Goal: Download file/media

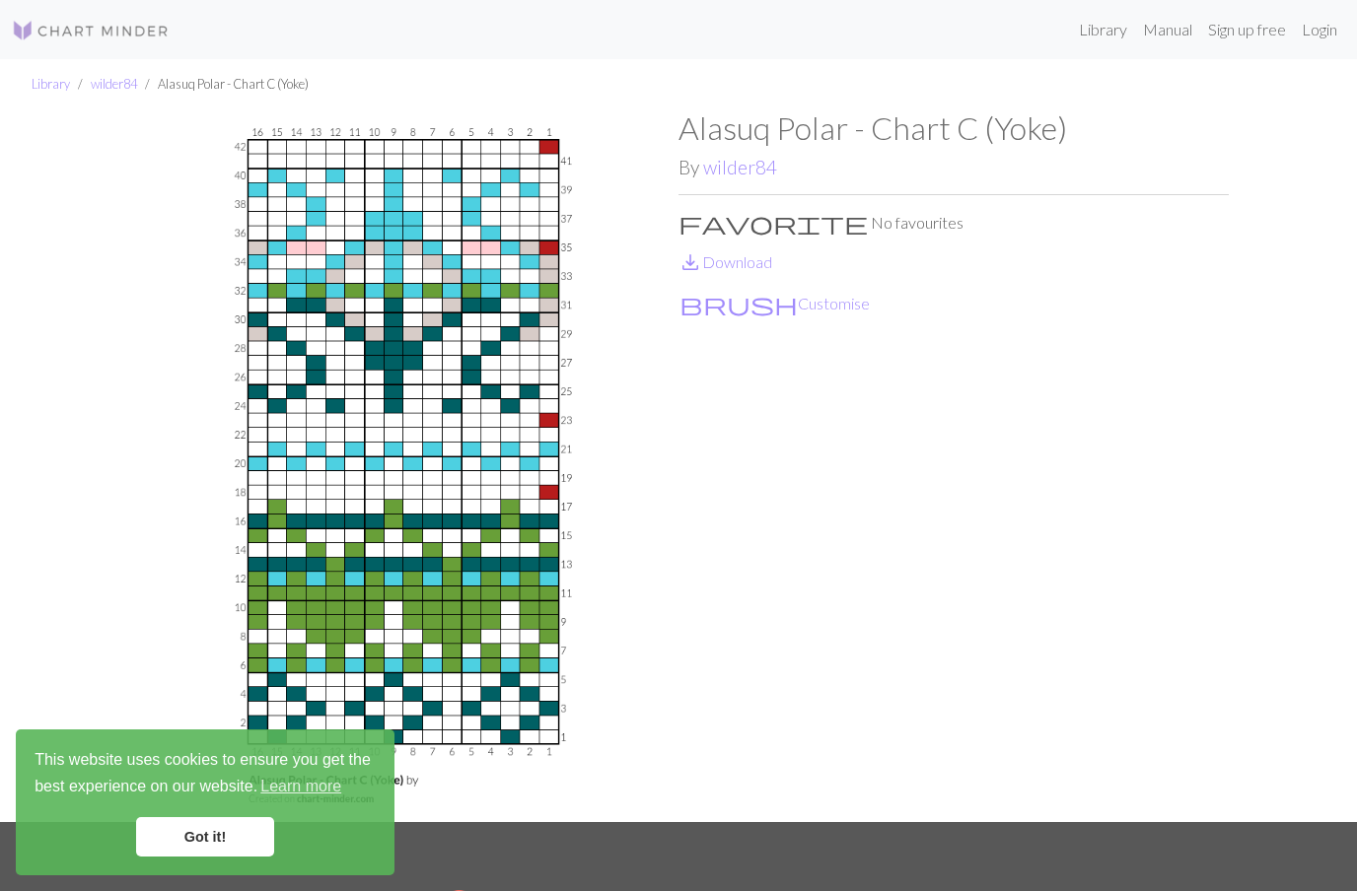
click at [209, 834] on link "Got it!" at bounding box center [205, 836] width 138 height 39
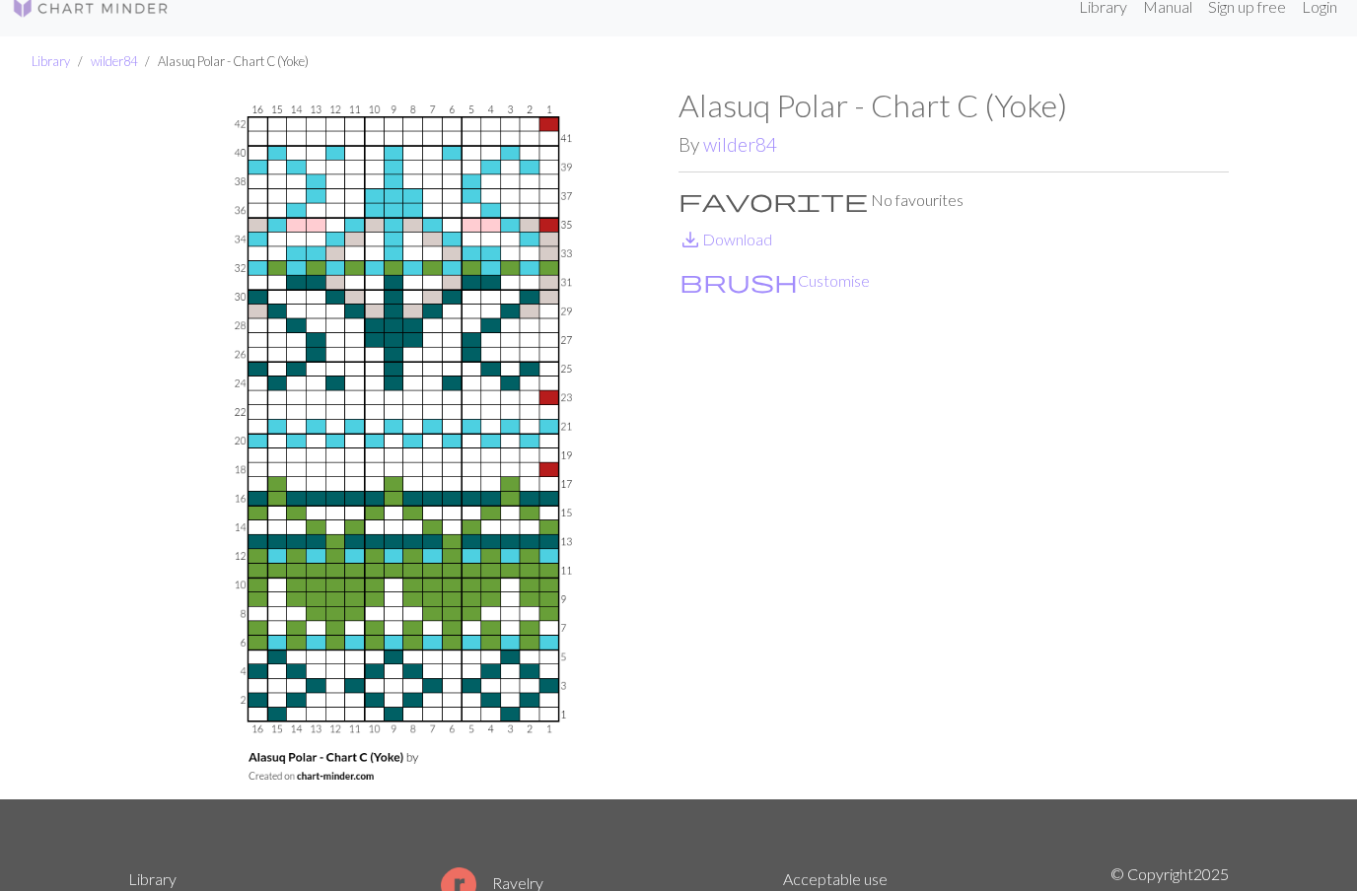
scroll to position [2, 0]
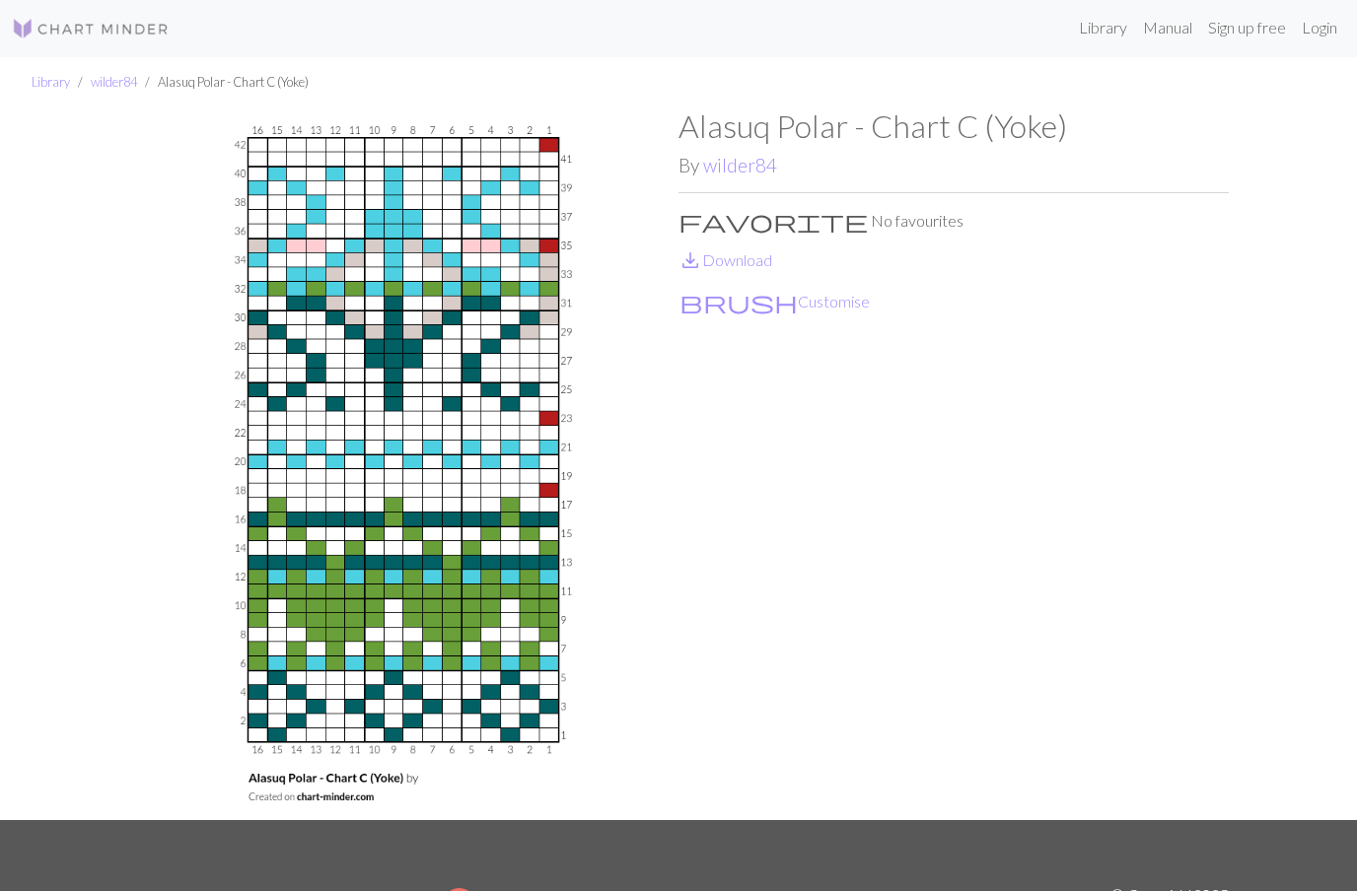
click at [722, 250] on link "save_alt Download" at bounding box center [725, 259] width 94 height 19
click at [112, 78] on link "wilder84" at bounding box center [114, 82] width 46 height 16
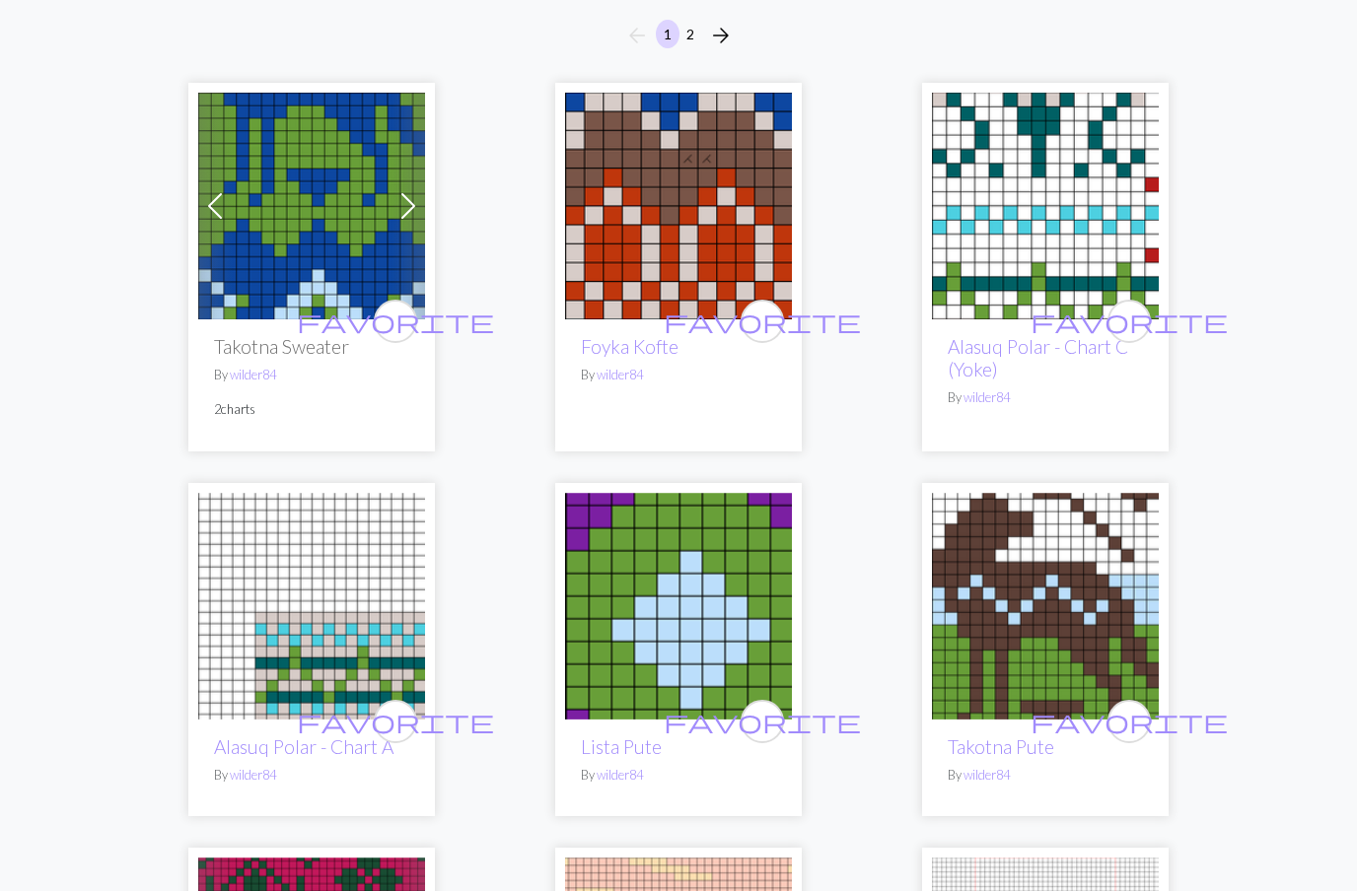
scroll to position [419, 0]
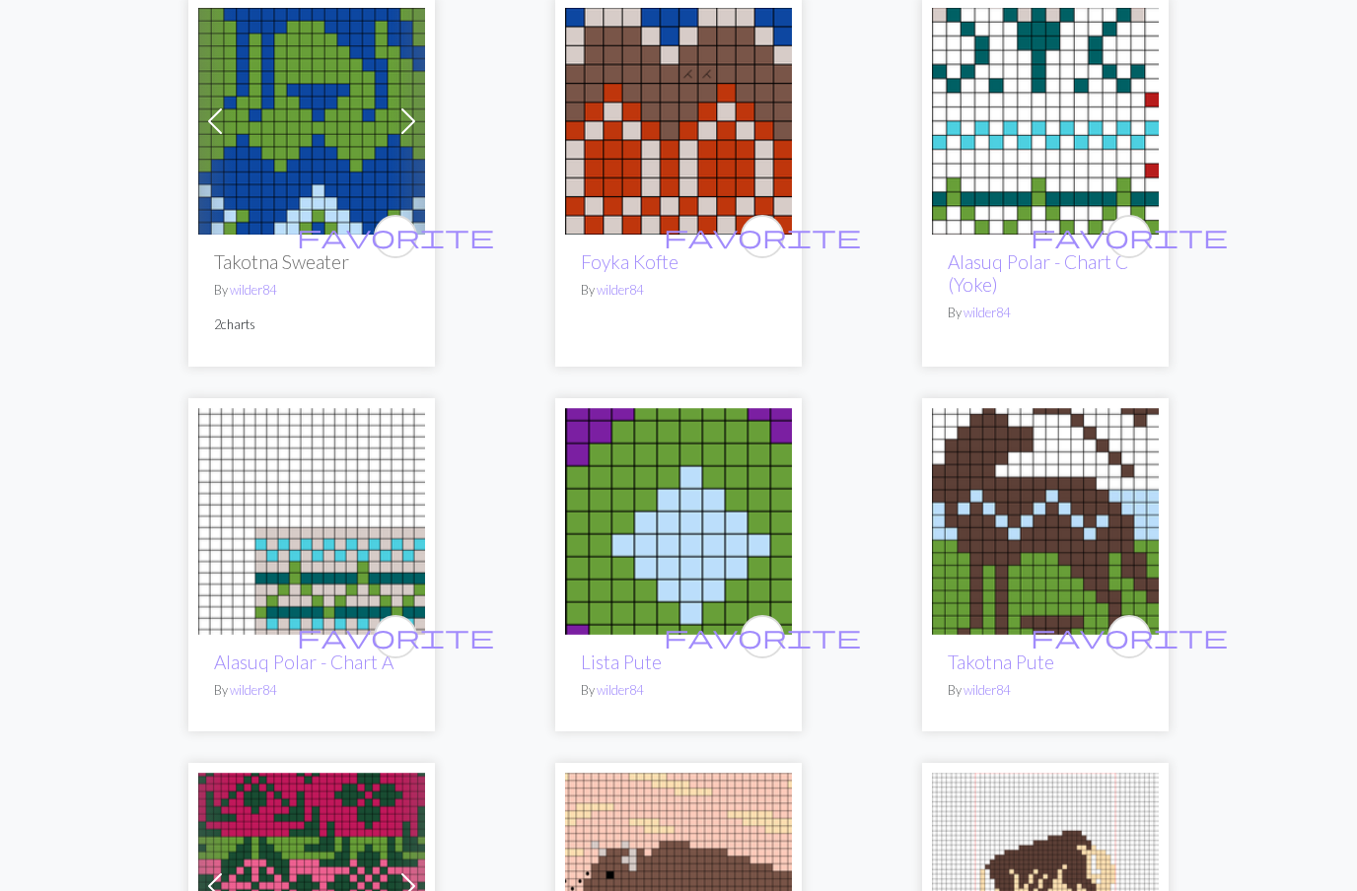
click at [286, 586] on img at bounding box center [311, 521] width 227 height 227
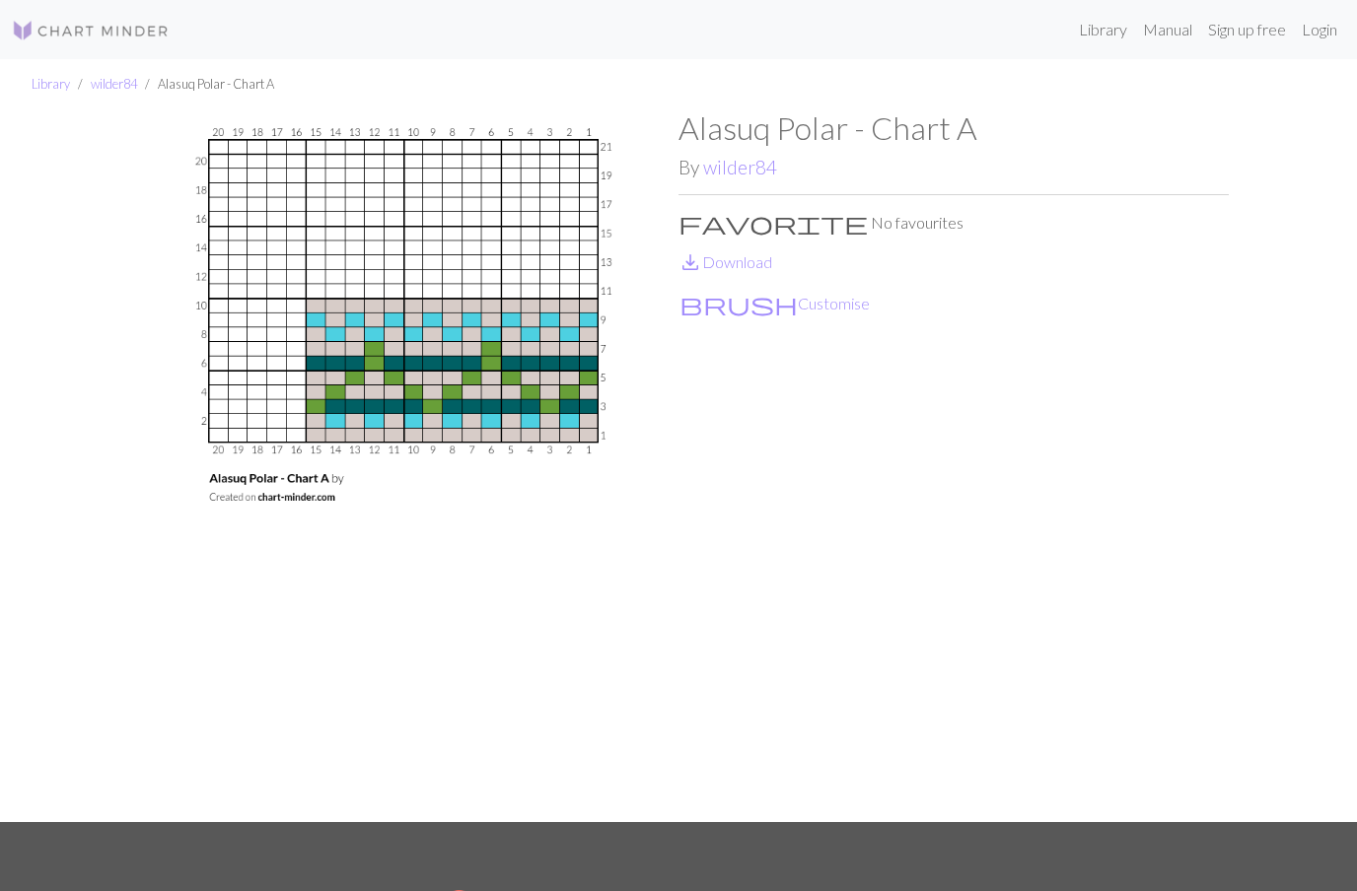
click at [742, 263] on link "save_alt Download" at bounding box center [725, 261] width 94 height 19
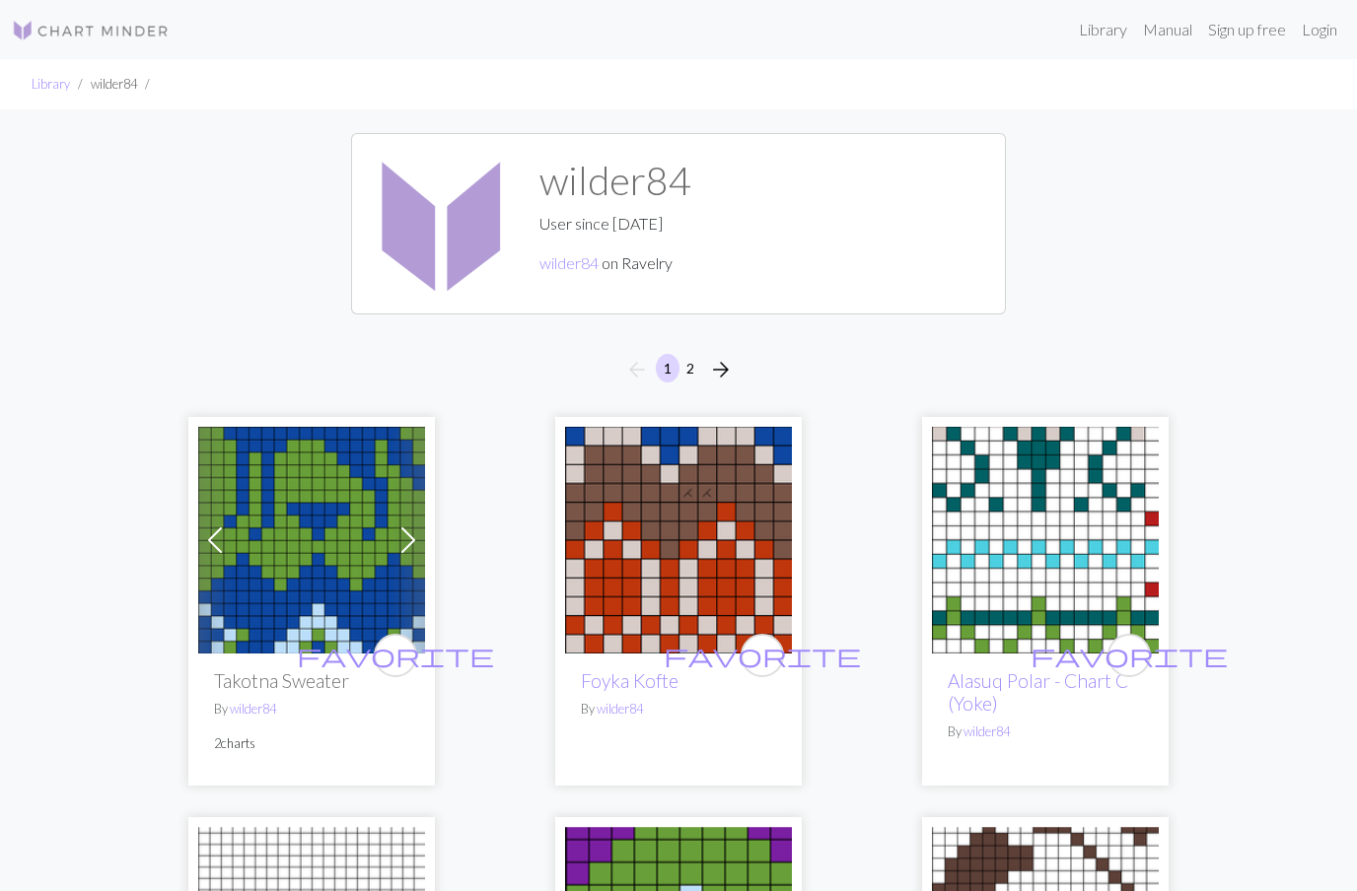
click at [687, 365] on button "2" at bounding box center [690, 368] width 24 height 29
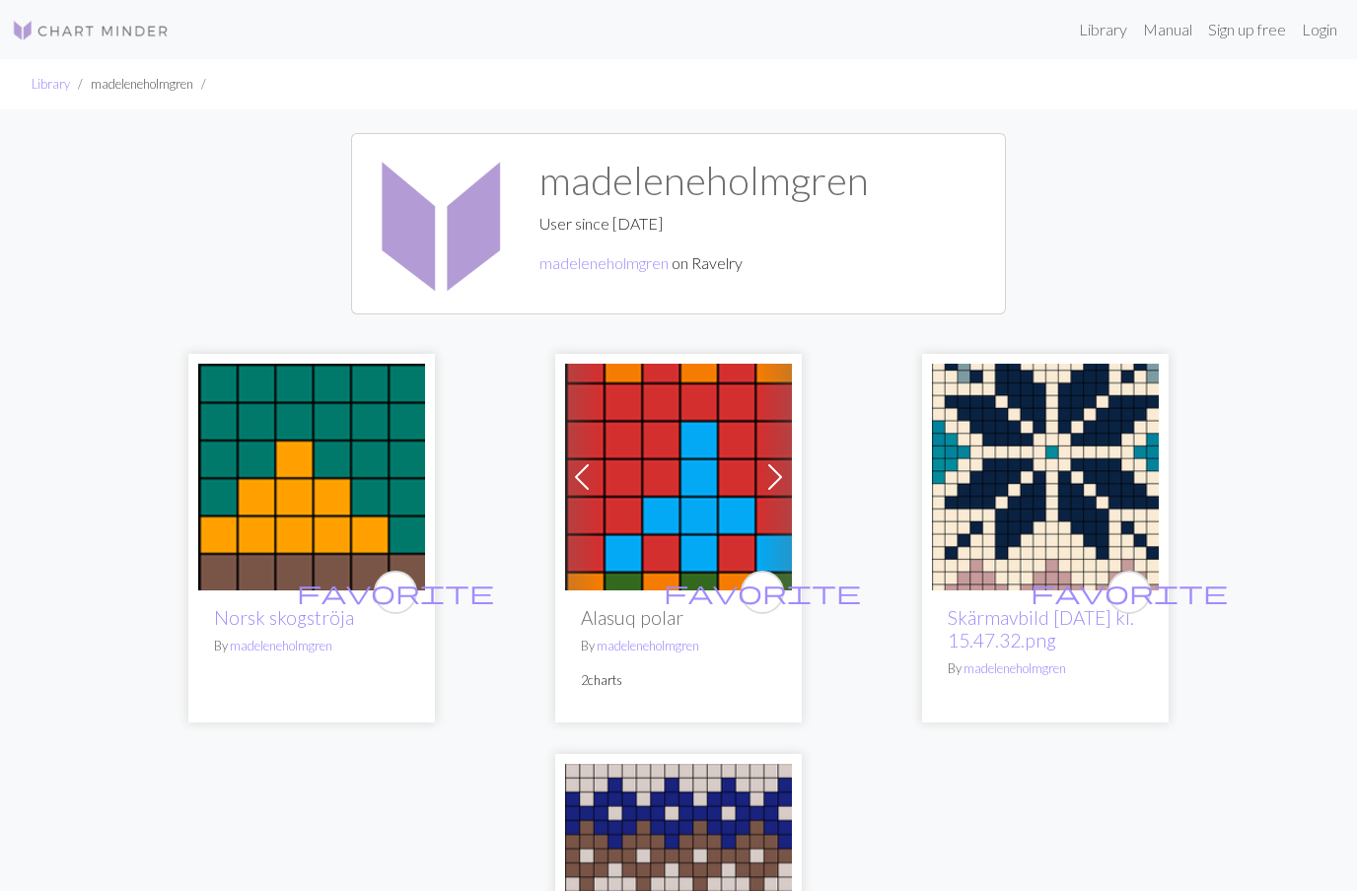
click at [49, 78] on link "Library" at bounding box center [51, 84] width 38 height 16
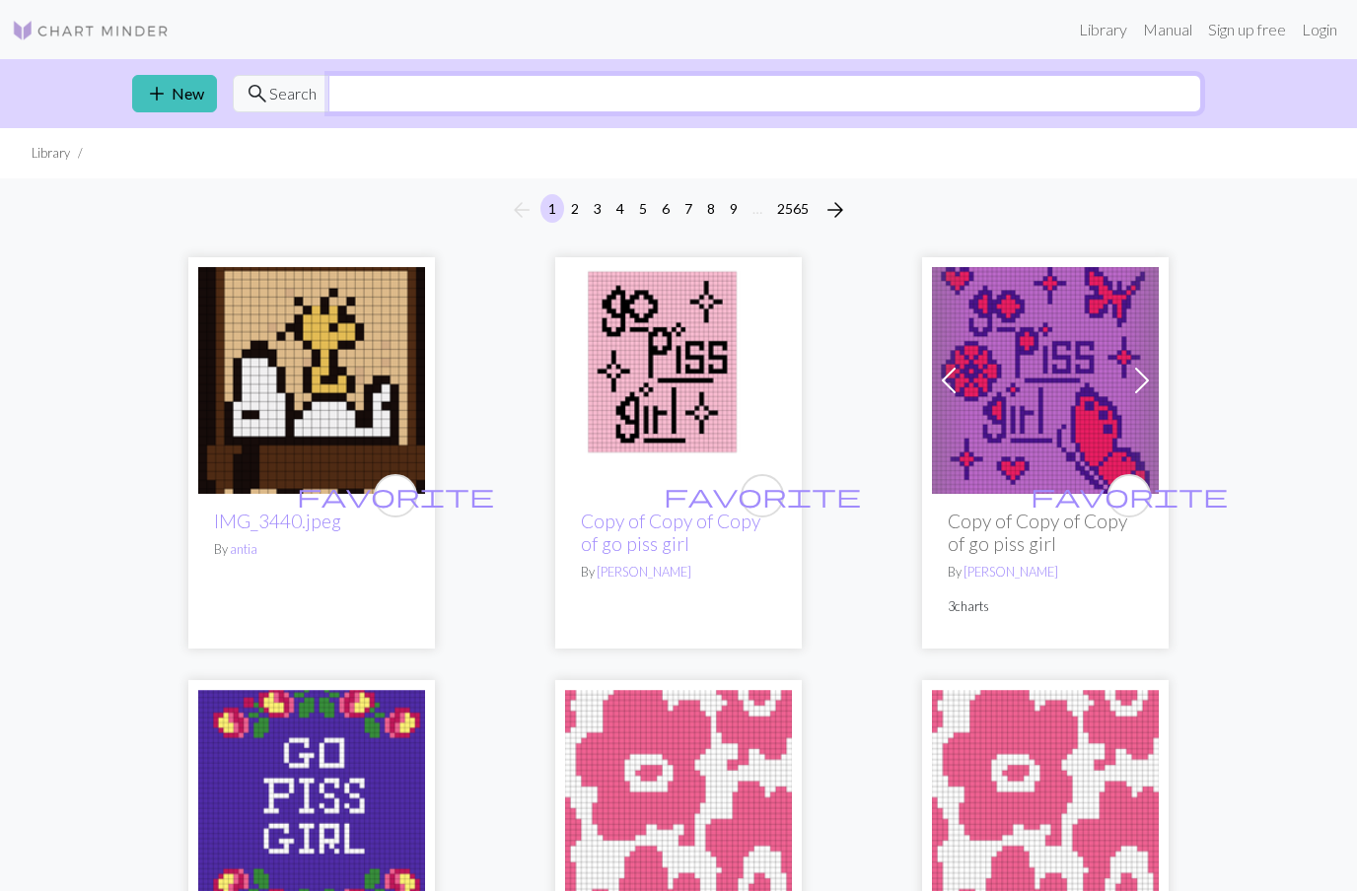
click at [400, 91] on input "text" at bounding box center [764, 93] width 873 height 37
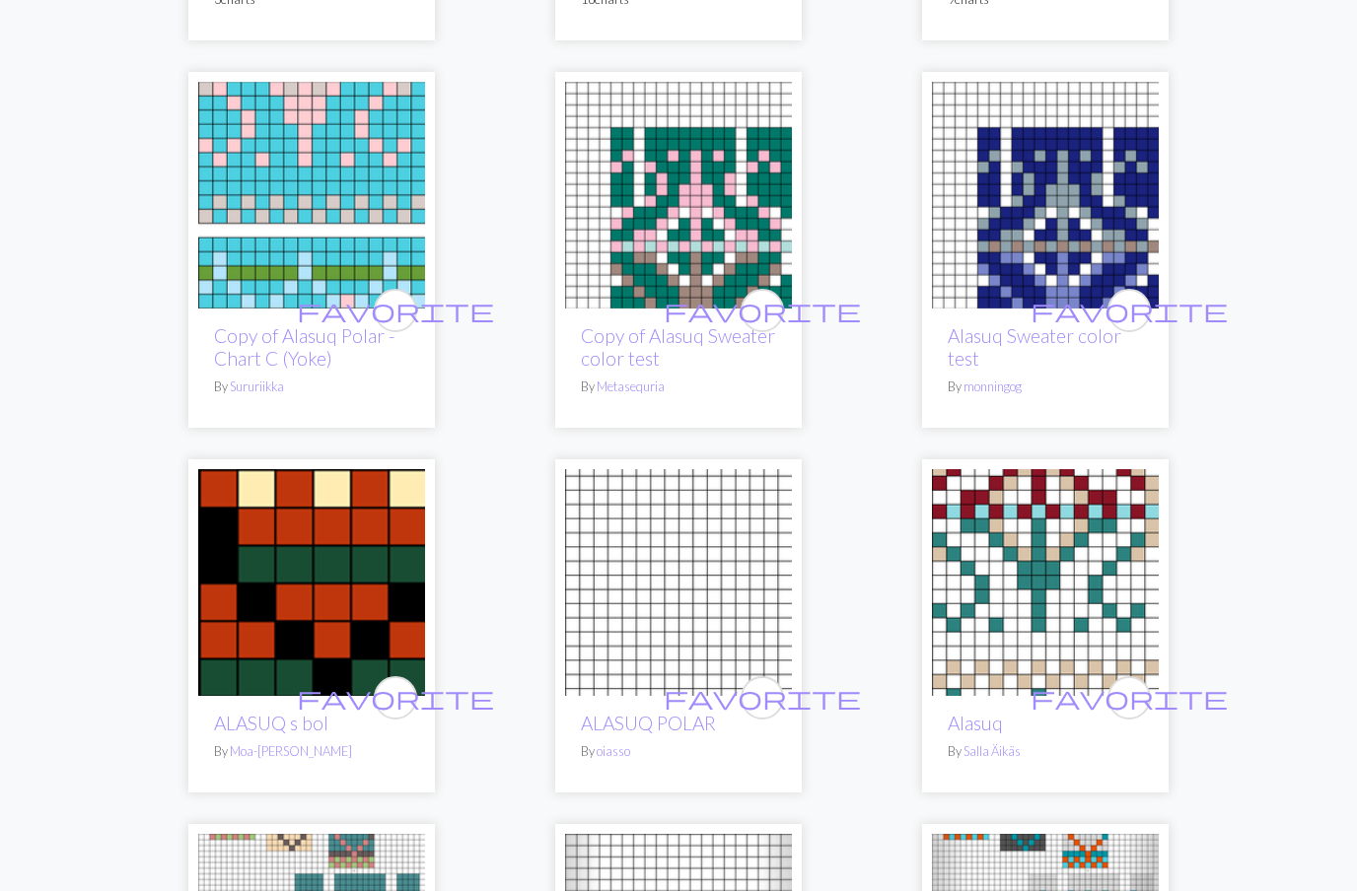
scroll to position [1900, 0]
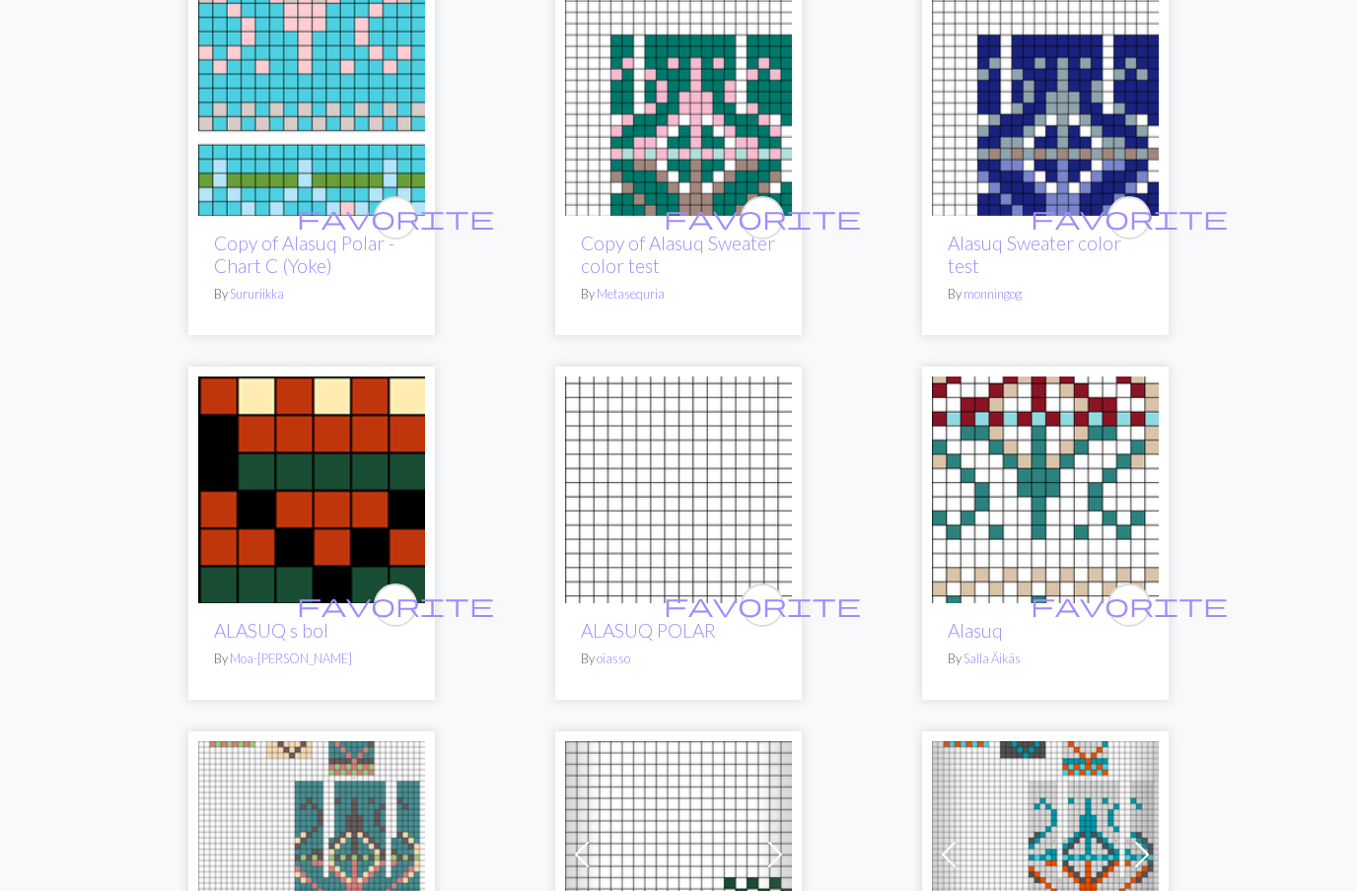
type input "Alasuq"
click at [1033, 510] on img at bounding box center [1045, 490] width 227 height 227
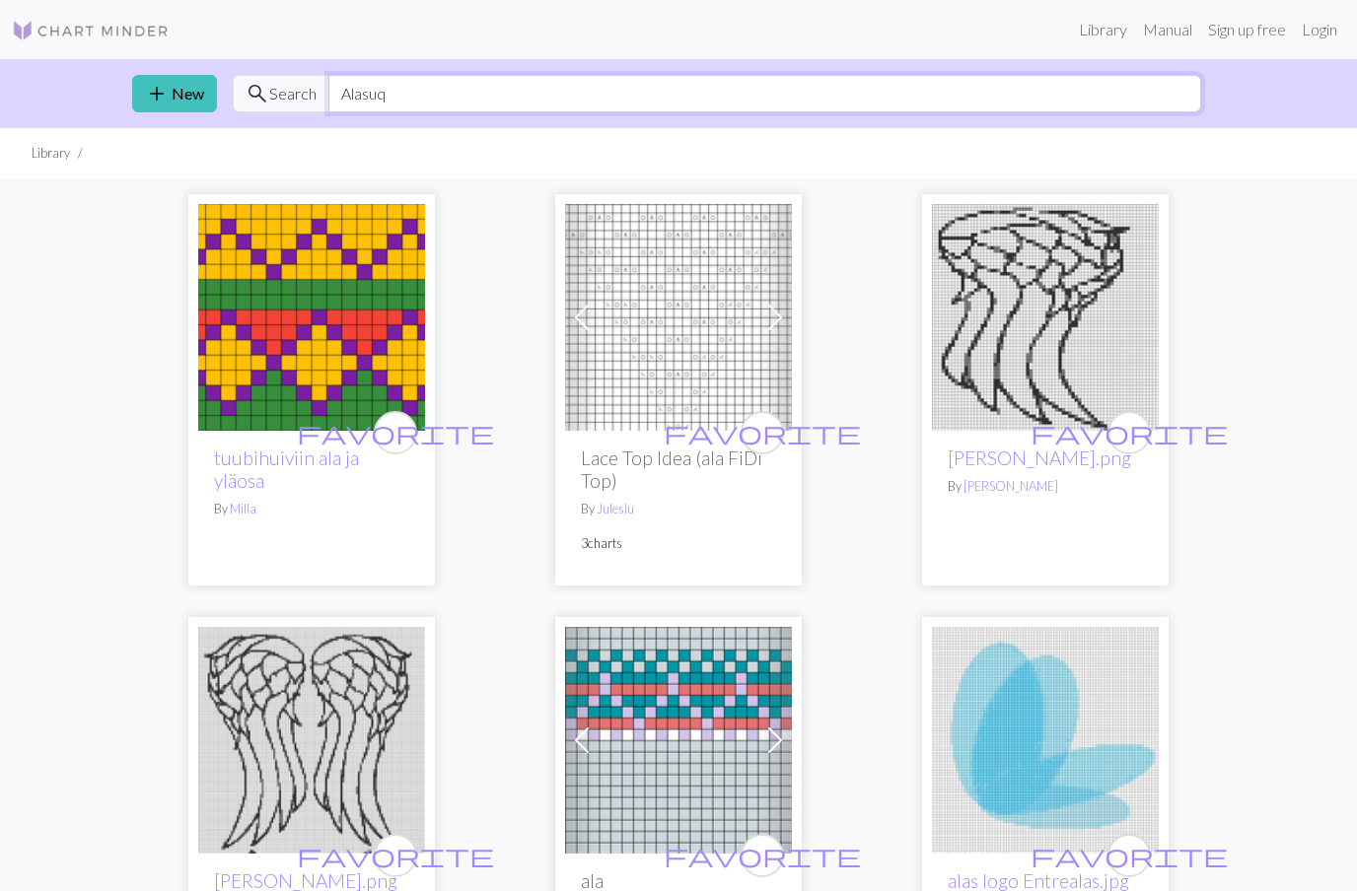
click at [445, 94] on input "Alasuq" at bounding box center [764, 93] width 873 height 37
type input "A"
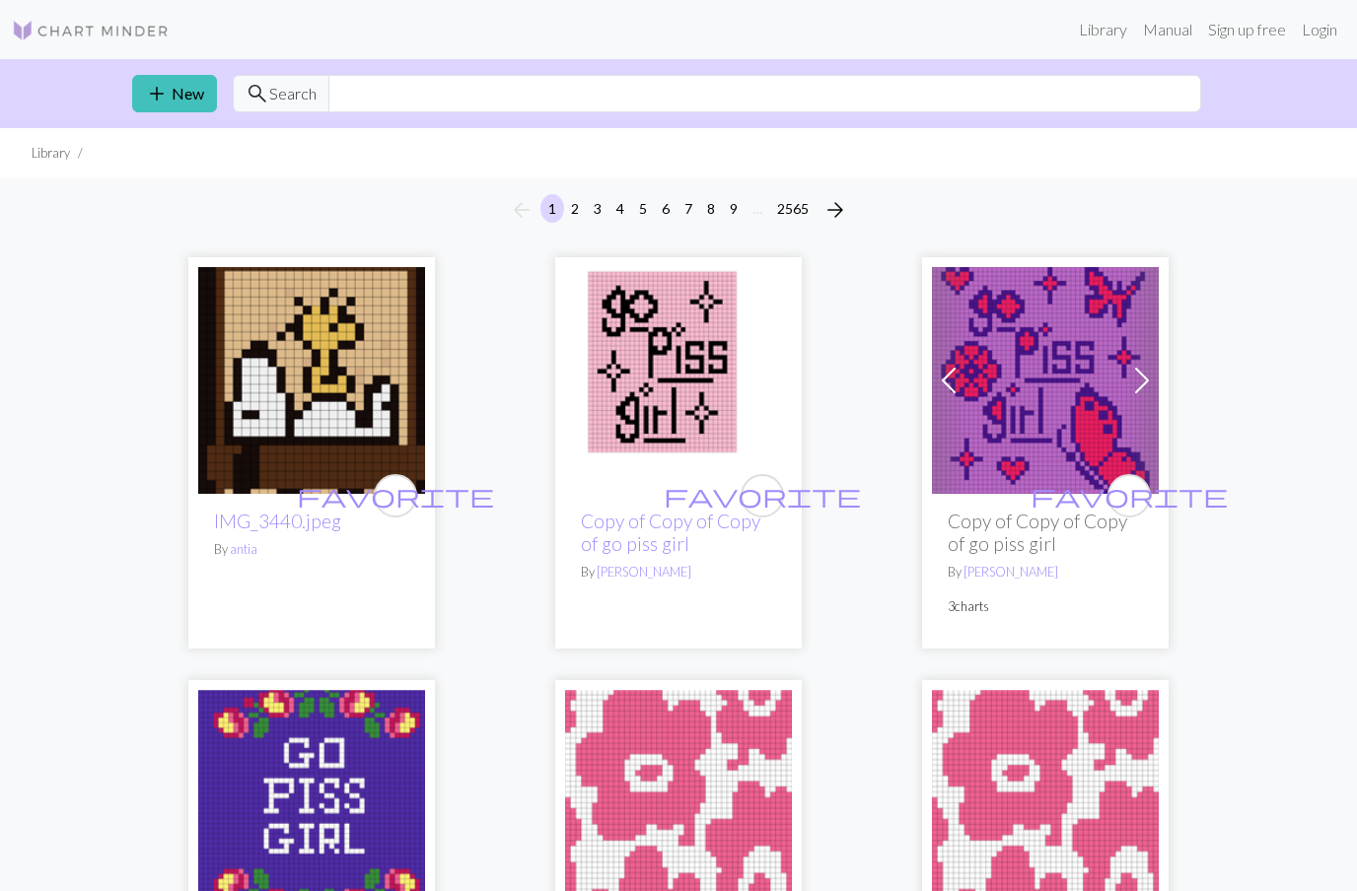
click at [70, 37] on img at bounding box center [91, 31] width 158 height 24
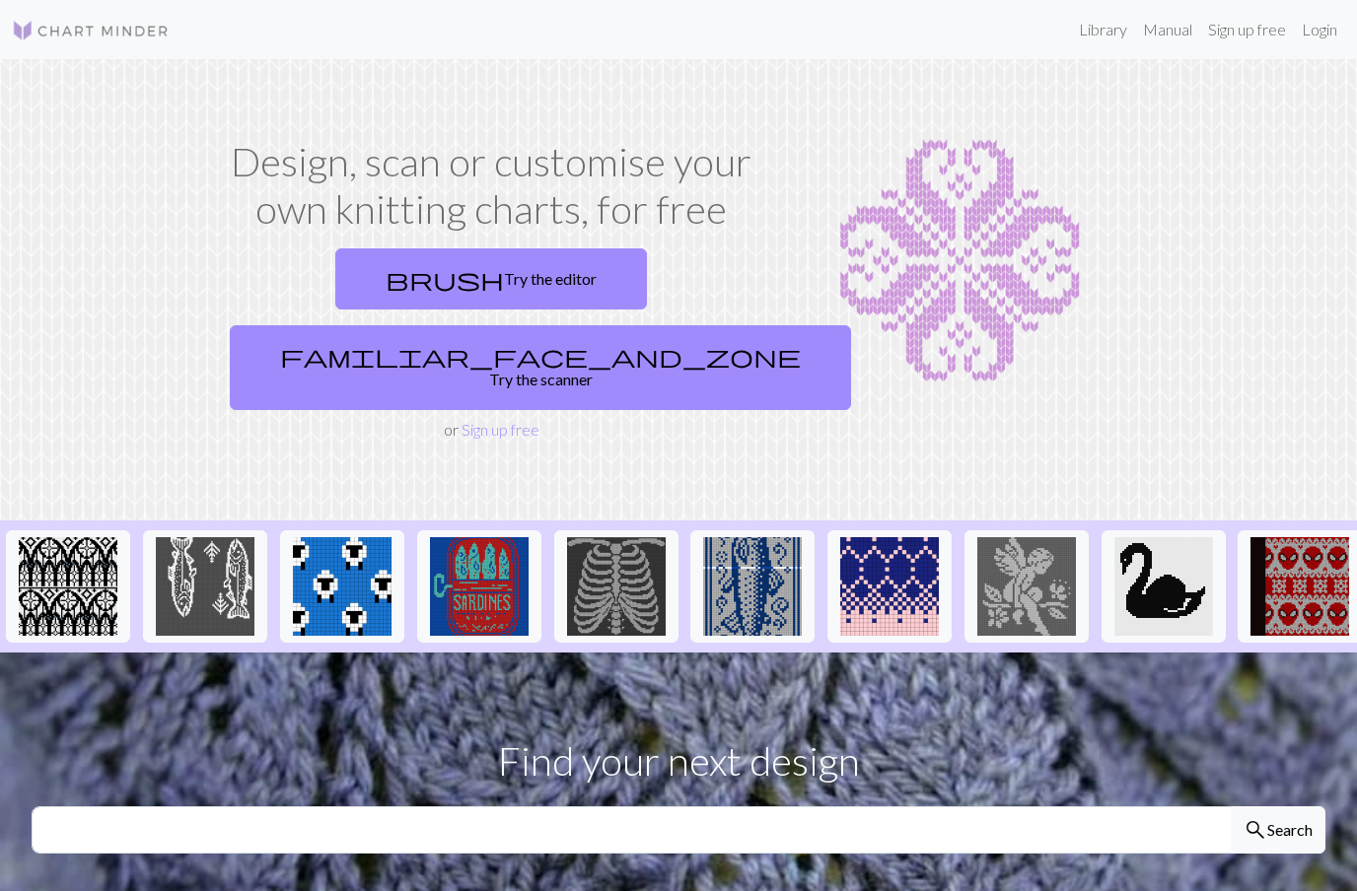
click at [1171, 31] on link "Manual" at bounding box center [1167, 29] width 65 height 39
